Goal: Task Accomplishment & Management: Manage account settings

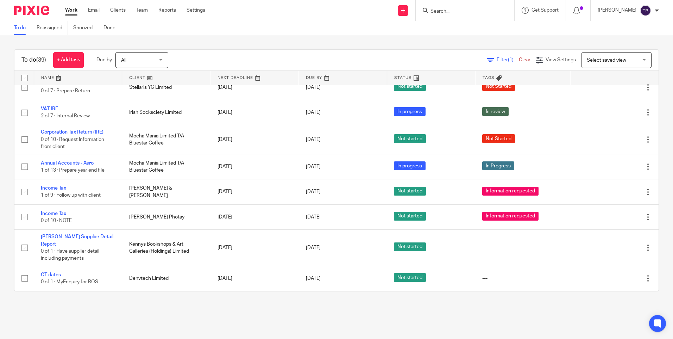
scroll to position [458, 0]
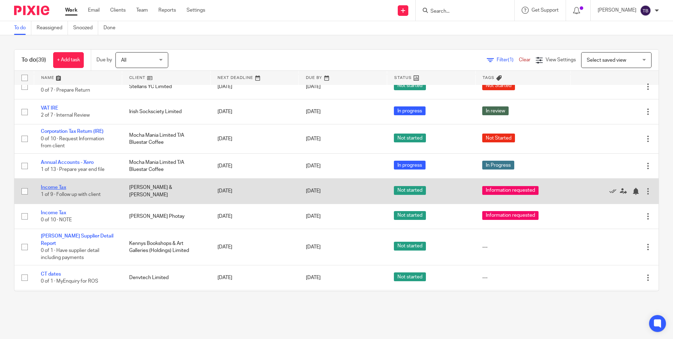
click at [55, 190] on link "Income Tax" at bounding box center [53, 187] width 25 height 5
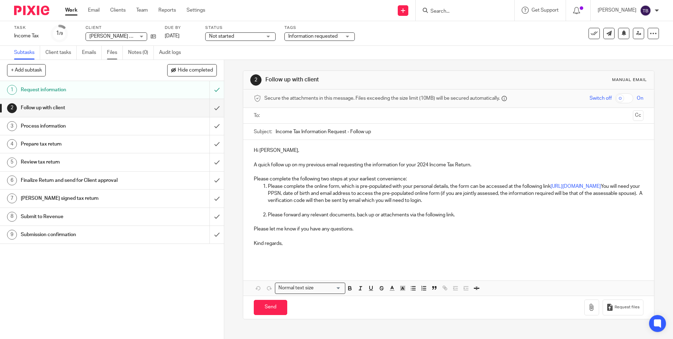
click at [113, 51] on link "Files" at bounding box center [115, 53] width 16 height 14
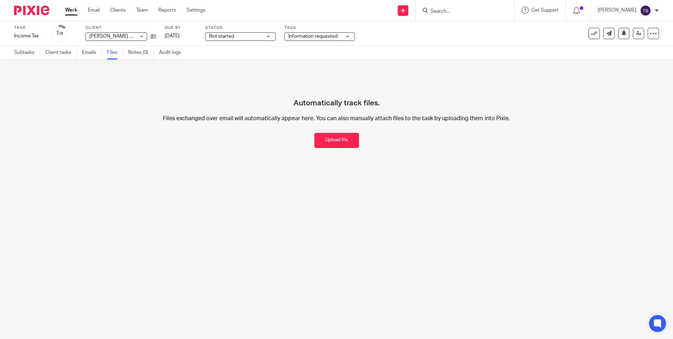
click at [32, 53] on link "Subtasks" at bounding box center [27, 53] width 26 height 14
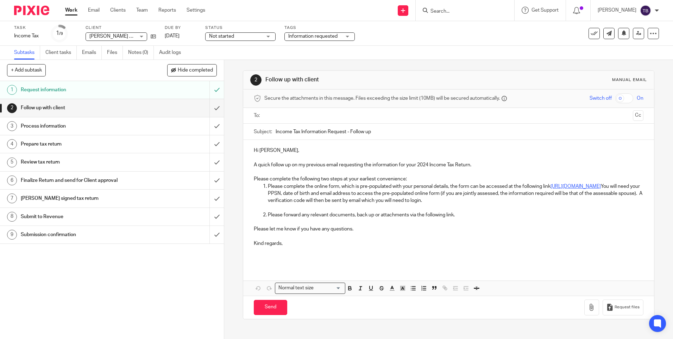
click at [551, 189] on link "https://gotaxconnect.com/sheilaccountants" at bounding box center [576, 186] width 50 height 5
click at [427, 213] on link "[URL][DOMAIN_NAME]" at bounding box center [452, 214] width 50 height 7
click at [335, 246] on p "Kind regards," at bounding box center [448, 239] width 389 height 14
click at [467, 213] on p "Please forward any relevant documents, back up or attachments via the following…" at bounding box center [455, 214] width 375 height 7
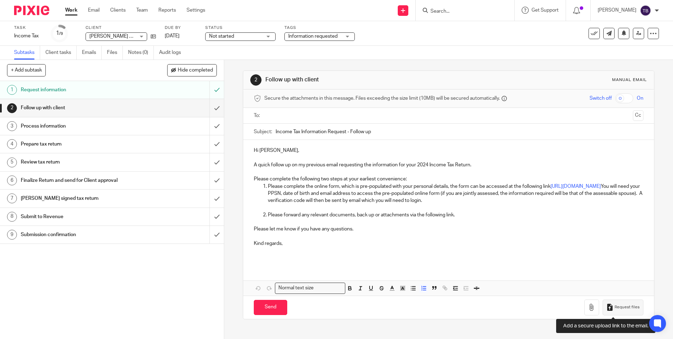
click at [617, 309] on span "Request files" at bounding box center [627, 307] width 25 height 6
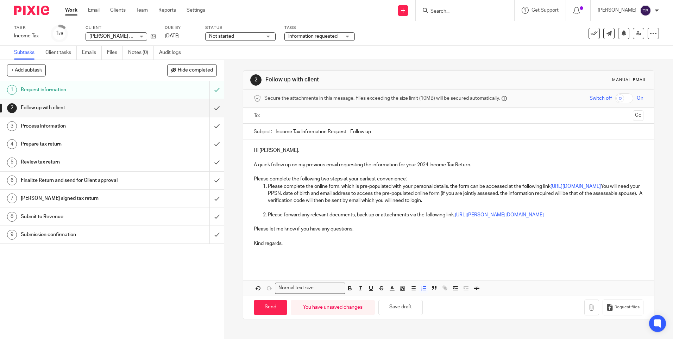
click at [291, 117] on input "text" at bounding box center [448, 116] width 363 height 8
click at [151, 36] on icon at bounding box center [153, 36] width 5 height 5
click at [273, 308] on input "Send" at bounding box center [270, 308] width 33 height 15
type input "Sent"
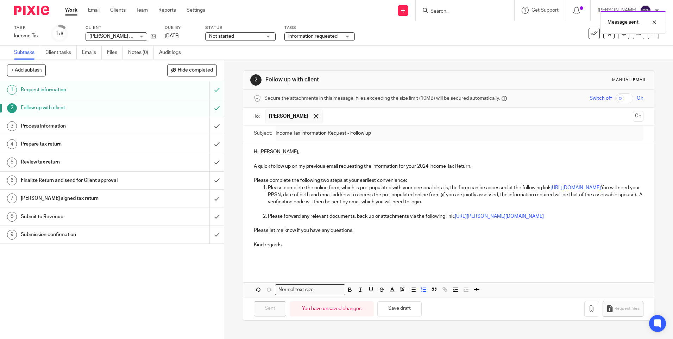
click at [251, 36] on span "Not started" at bounding box center [235, 36] width 53 height 7
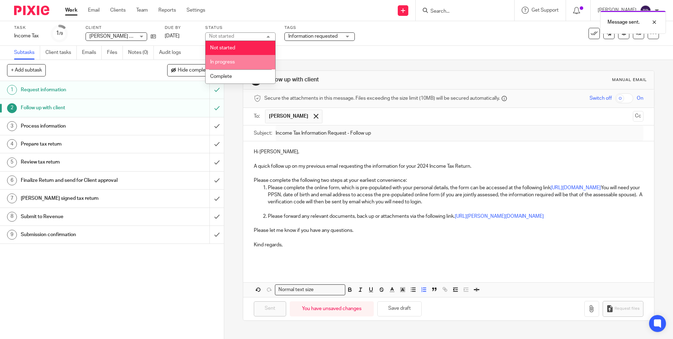
click at [238, 62] on li "In progress" at bounding box center [241, 62] width 70 height 14
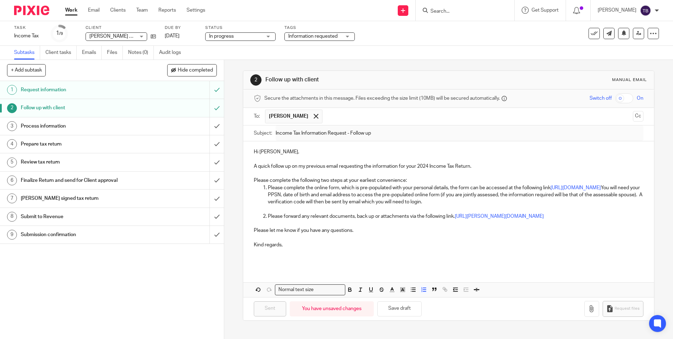
click at [70, 8] on link "Work" at bounding box center [71, 10] width 12 height 7
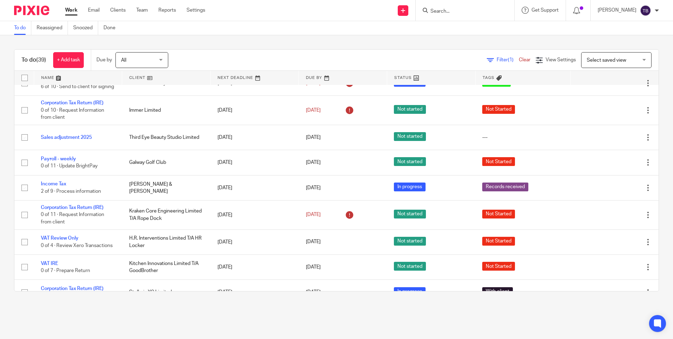
scroll to position [176, 0]
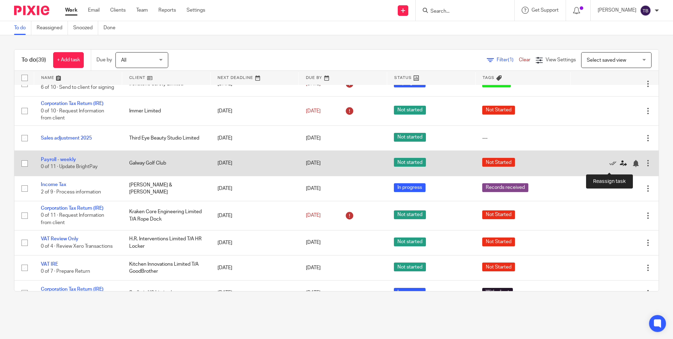
click at [620, 167] on icon at bounding box center [623, 163] width 7 height 7
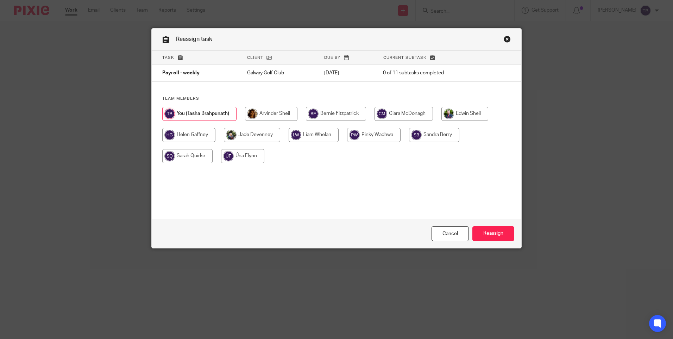
click at [376, 136] on input "radio" at bounding box center [374, 135] width 54 height 14
radio input "true"
click at [491, 238] on input "Reassign" at bounding box center [493, 233] width 42 height 15
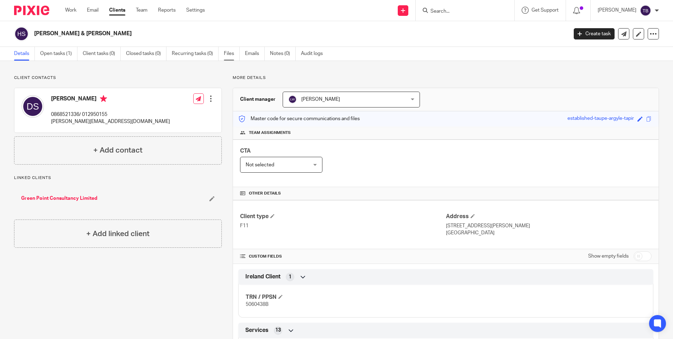
click at [228, 56] on link "Files" at bounding box center [232, 54] width 16 height 14
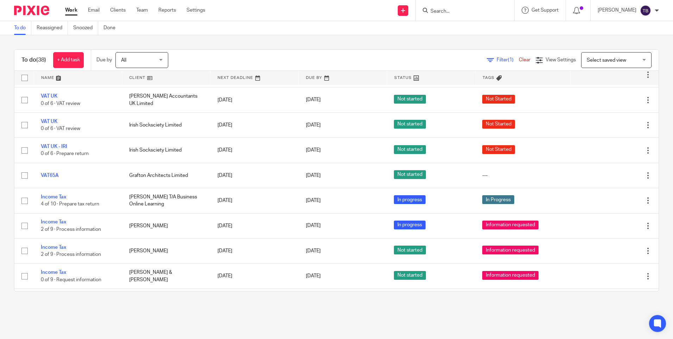
scroll to position [669, 0]
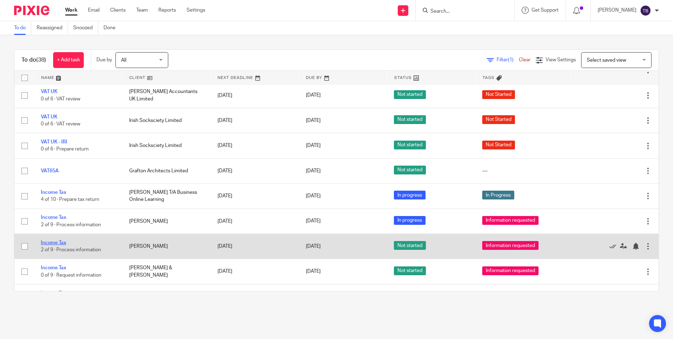
click at [55, 243] on link "Income Tax" at bounding box center [53, 242] width 25 height 5
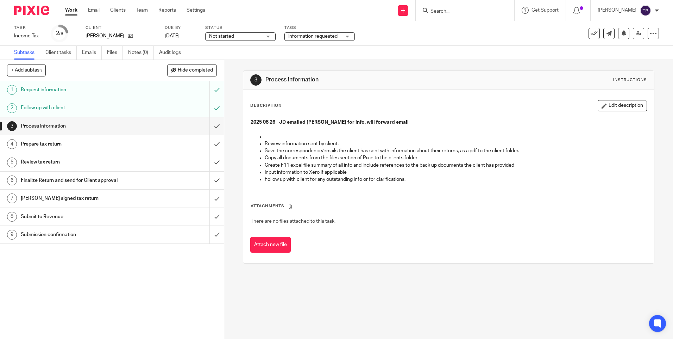
click at [247, 38] on span "Not started" at bounding box center [235, 36] width 53 height 7
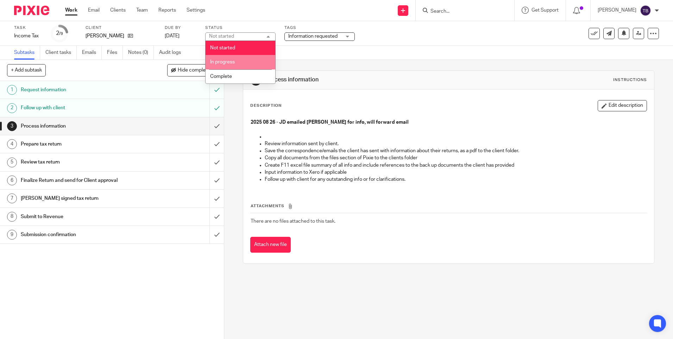
click at [236, 63] on li "In progress" at bounding box center [241, 62] width 70 height 14
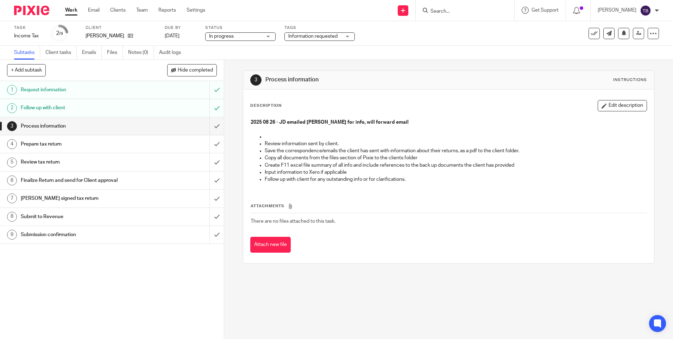
click at [73, 9] on link "Work" at bounding box center [71, 10] width 12 height 7
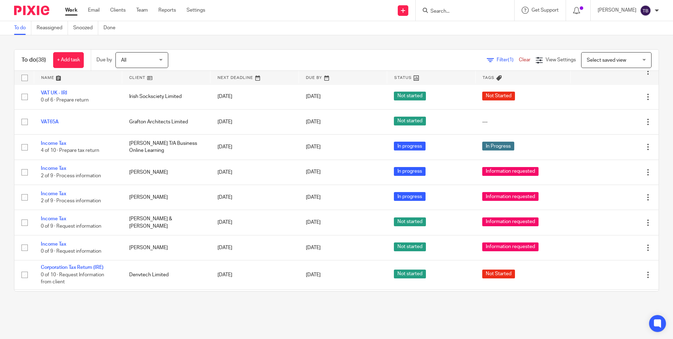
scroll to position [739, 0]
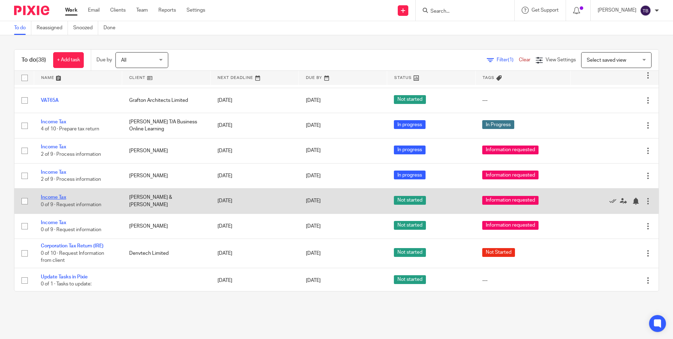
click at [52, 198] on link "Income Tax" at bounding box center [53, 197] width 25 height 5
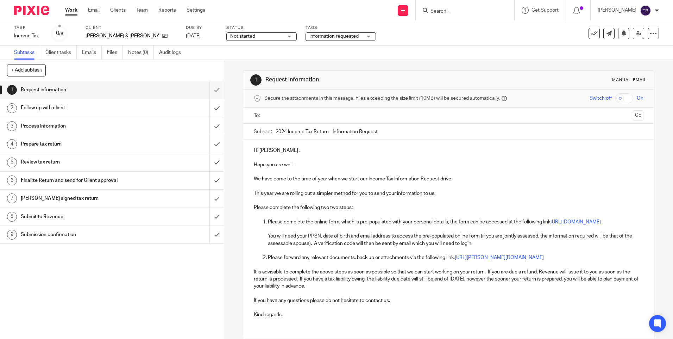
click at [261, 36] on span "Not started" at bounding box center [256, 36] width 53 height 7
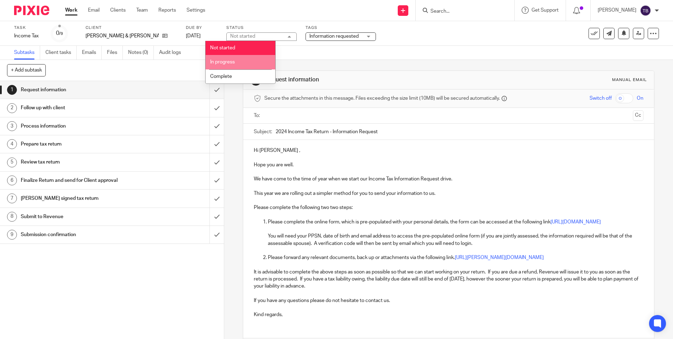
click at [239, 65] on li "In progress" at bounding box center [241, 62] width 70 height 14
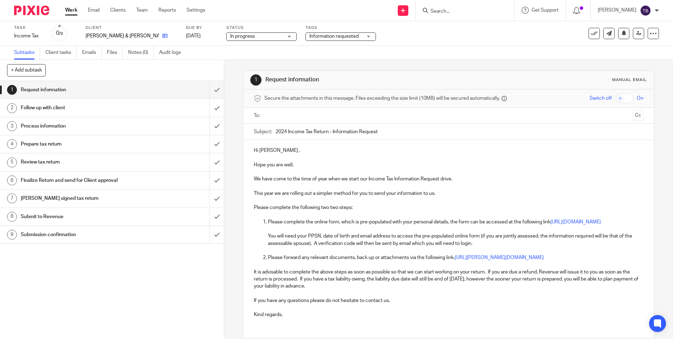
click at [162, 36] on icon at bounding box center [164, 35] width 5 height 5
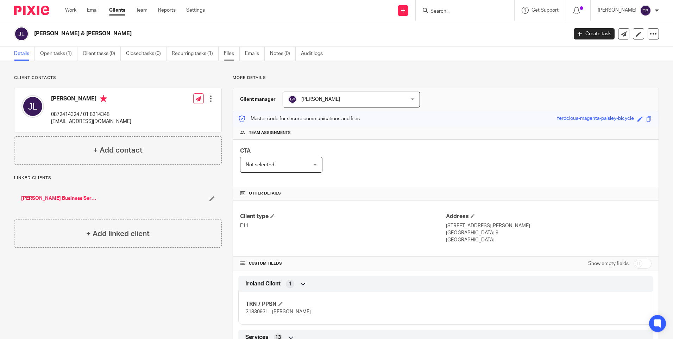
click at [231, 53] on link "Files" at bounding box center [232, 54] width 16 height 14
click at [73, 53] on link "Open tasks (1)" at bounding box center [58, 54] width 37 height 14
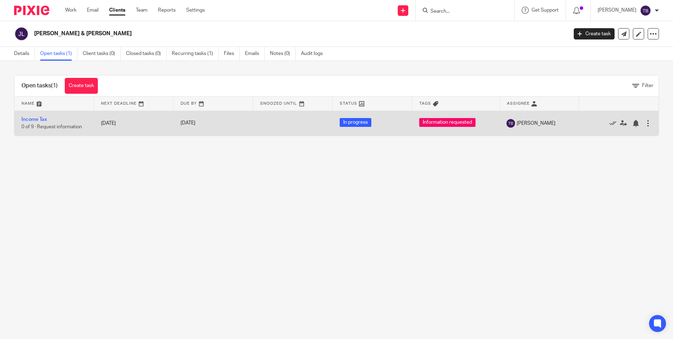
click at [36, 123] on td "Income Tax 0 of 9 · Request information" at bounding box center [54, 123] width 80 height 25
click at [34, 121] on link "Income Tax" at bounding box center [33, 119] width 25 height 5
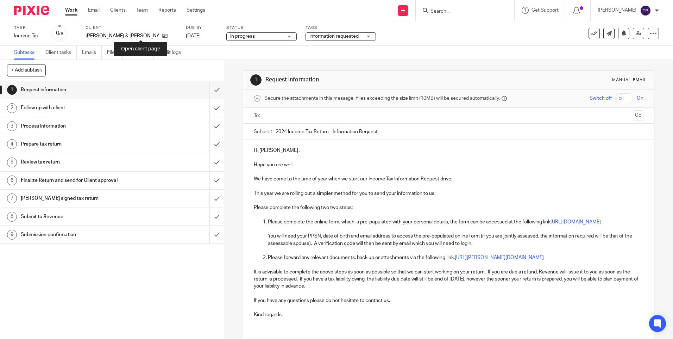
drag, startPoint x: 140, startPoint y: 35, endPoint x: 226, endPoint y: 74, distance: 94.4
click at [243, 77] on div "1 Request information Manual email" at bounding box center [448, 80] width 410 height 19
click at [113, 52] on link "Files" at bounding box center [115, 53] width 16 height 14
click at [282, 113] on input "text" at bounding box center [448, 116] width 363 height 8
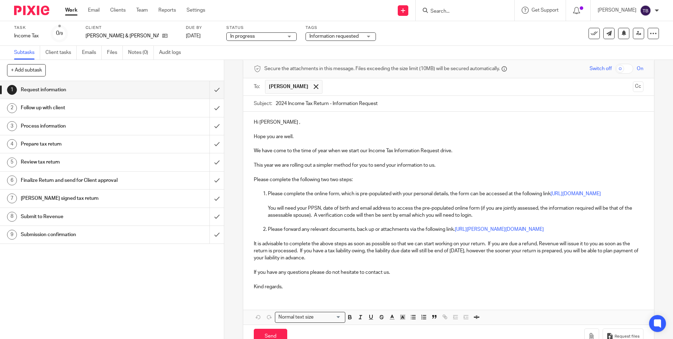
scroll to position [56, 0]
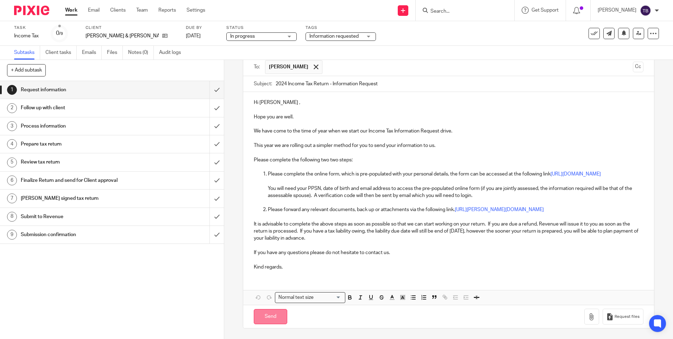
click at [272, 313] on input "Send" at bounding box center [270, 316] width 33 height 15
type input "Sent"
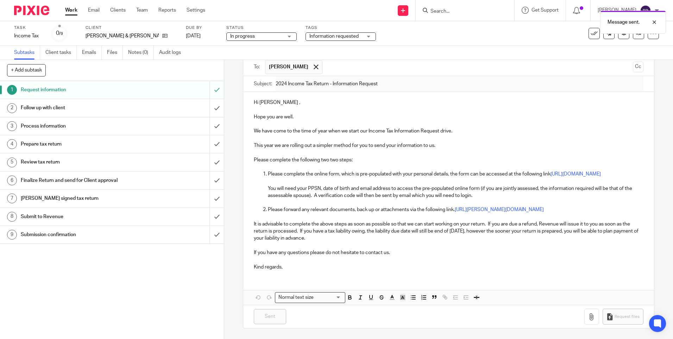
click at [71, 8] on link "Work" at bounding box center [71, 10] width 12 height 7
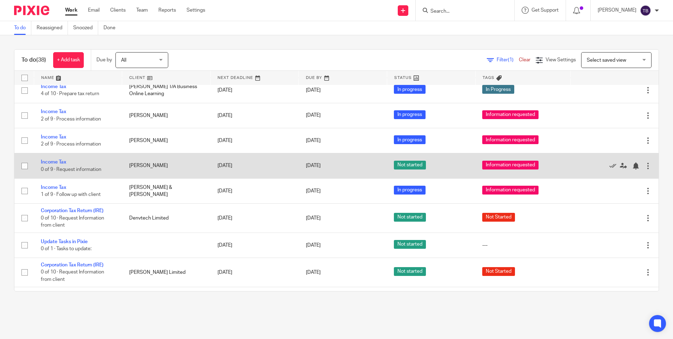
scroll to position [800, 0]
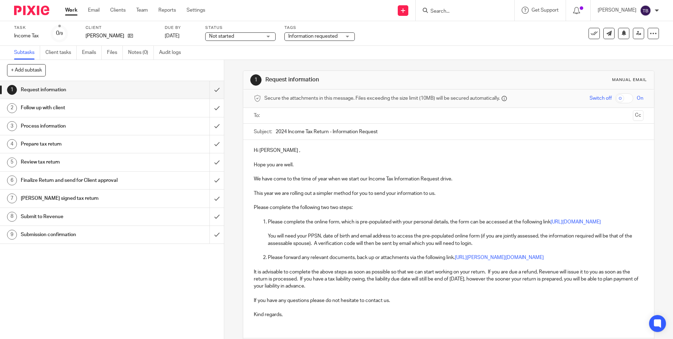
click at [289, 114] on input "text" at bounding box center [448, 116] width 363 height 8
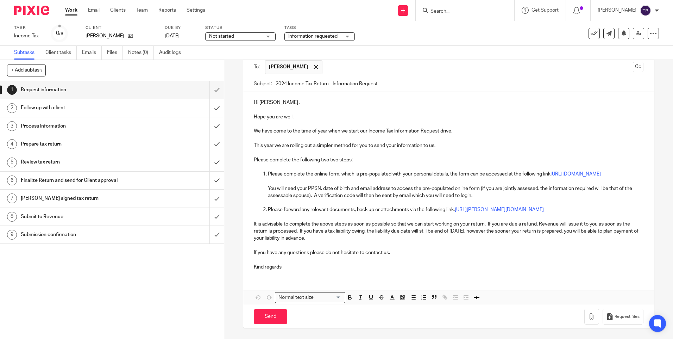
scroll to position [63, 0]
click at [276, 314] on input "Send" at bounding box center [270, 316] width 33 height 15
type input "Sent"
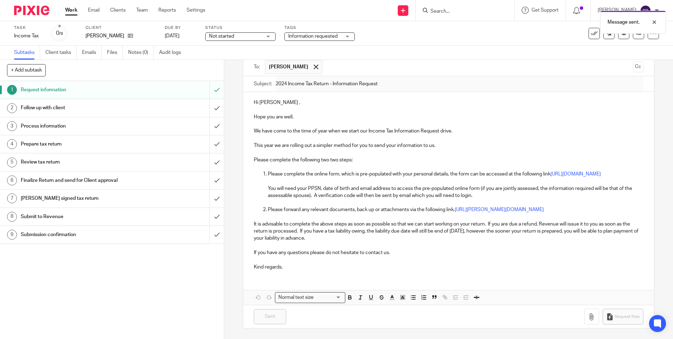
click at [237, 36] on span "Not started" at bounding box center [235, 36] width 53 height 7
click at [236, 58] on li "In progress" at bounding box center [241, 62] width 70 height 14
click at [71, 7] on link "Work" at bounding box center [71, 10] width 12 height 7
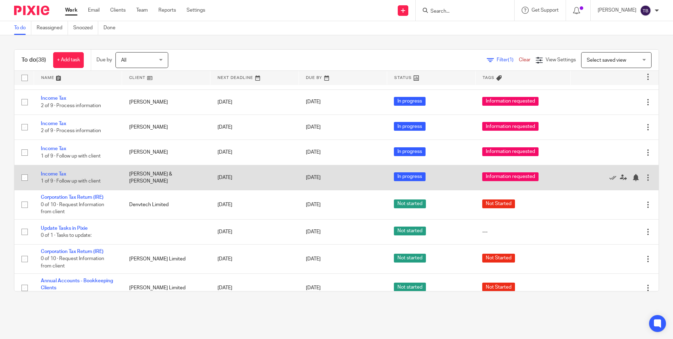
scroll to position [800, 0]
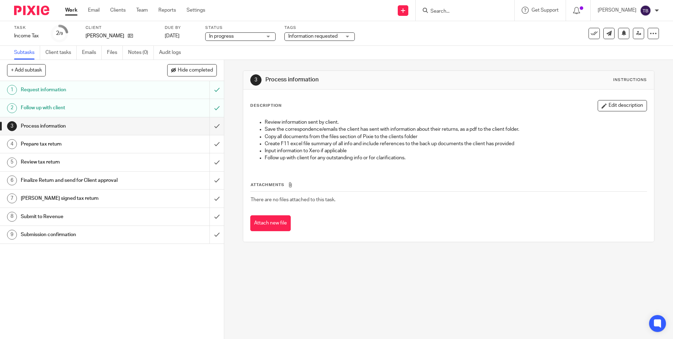
click at [70, 12] on link "Work" at bounding box center [71, 10] width 12 height 7
